Goal: Obtain resource: Download file/media

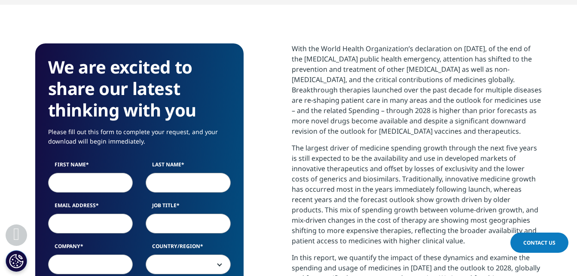
scroll to position [387, 0]
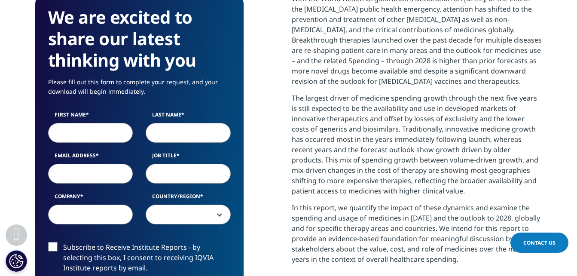
click at [84, 138] on input "First Name" at bounding box center [90, 133] width 85 height 20
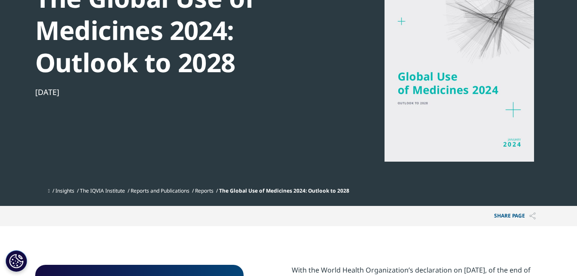
scroll to position [86, 0]
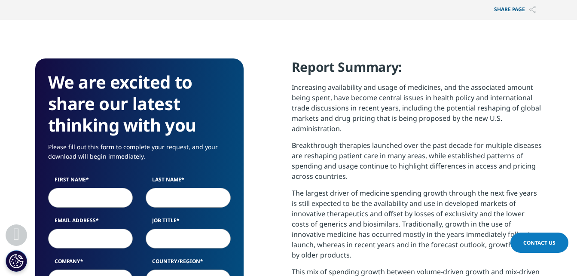
scroll to position [344, 0]
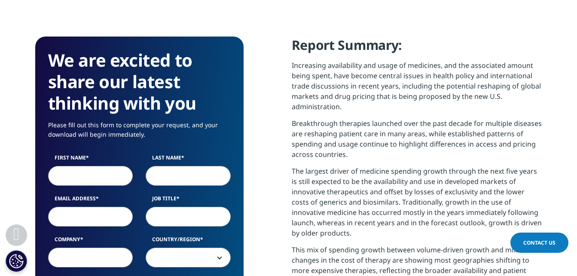
click at [87, 172] on input "First Name" at bounding box center [90, 176] width 85 height 20
type input "Aarti"
type input "[PERSON_NAME]"
type input "[EMAIL_ADDRESS][PERSON_NAME][PERSON_NAME][DOMAIN_NAME]"
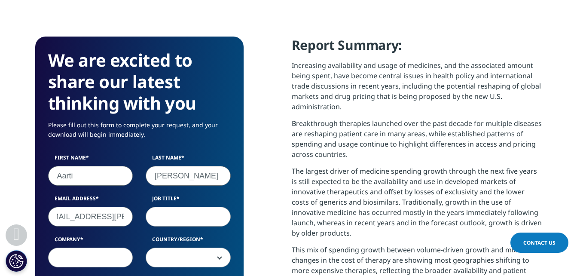
scroll to position [0, 0]
type input "Principal"
type input "Frost & [PERSON_NAME]"
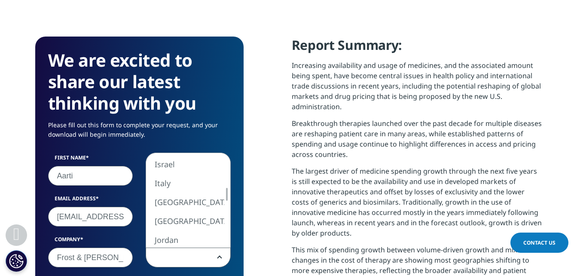
select select "India"
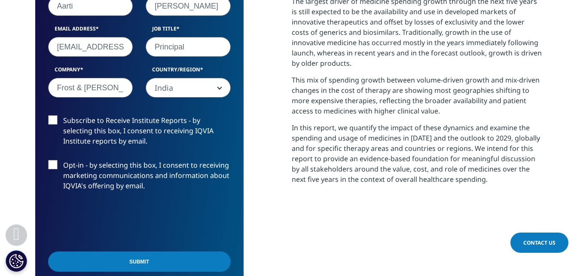
scroll to position [515, 0]
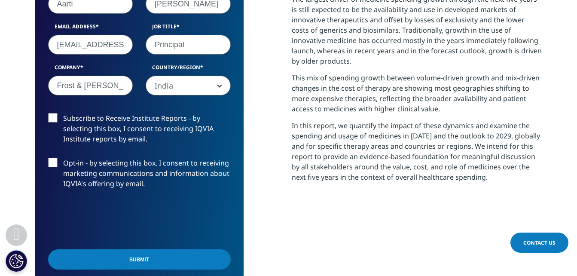
click at [51, 161] on label "Opt-in - by selecting this box, I consent to receiving marketing communications…" at bounding box center [139, 176] width 183 height 36
click at [63, 158] on input "Opt-in - by selecting this box, I consent to receiving marketing communications…" at bounding box center [63, 158] width 0 height 0
click at [51, 119] on label "Subscribe to Receive Institute Reports - by selecting this box, I consent to re…" at bounding box center [139, 131] width 183 height 36
click at [63, 113] on input "Subscribe to Receive Institute Reports - by selecting this box, I consent to re…" at bounding box center [63, 113] width 0 height 0
click at [141, 259] on input "Submit" at bounding box center [139, 259] width 183 height 20
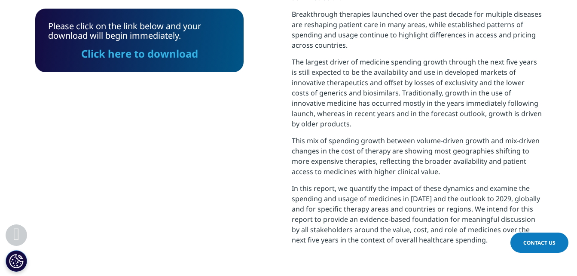
scroll to position [479, 0]
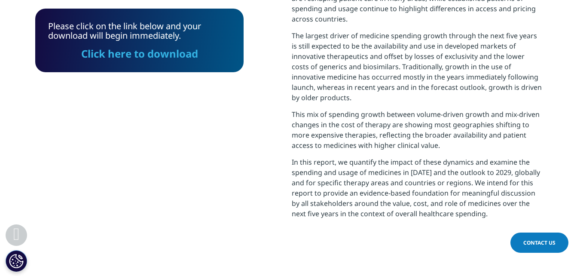
click at [125, 55] on link "Click here to download" at bounding box center [139, 53] width 117 height 14
